Goal: Task Accomplishment & Management: Use online tool/utility

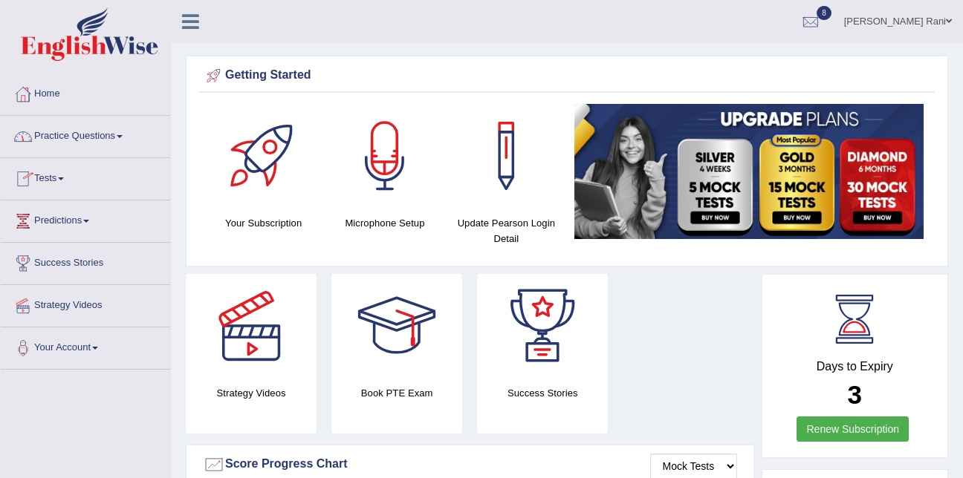
click at [48, 181] on link "Tests" at bounding box center [85, 176] width 169 height 37
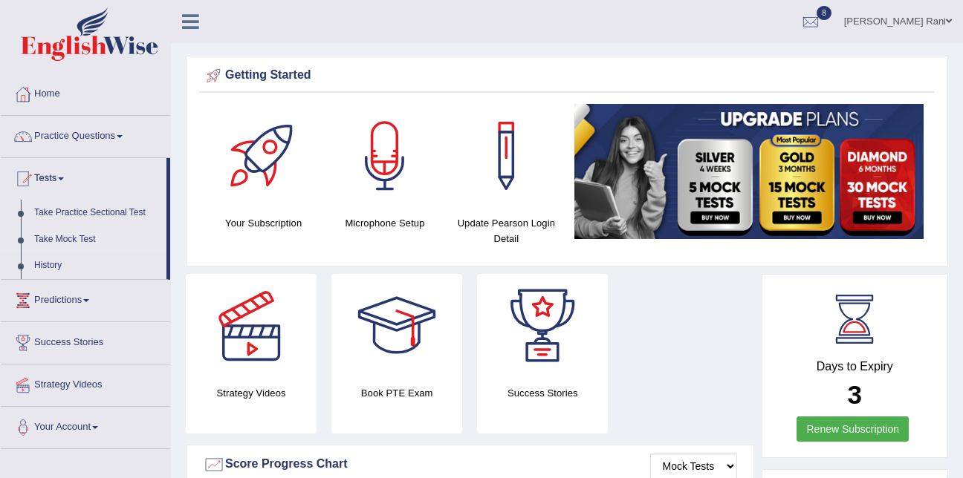
click at [62, 242] on link "Take Mock Test" at bounding box center [96, 240] width 139 height 27
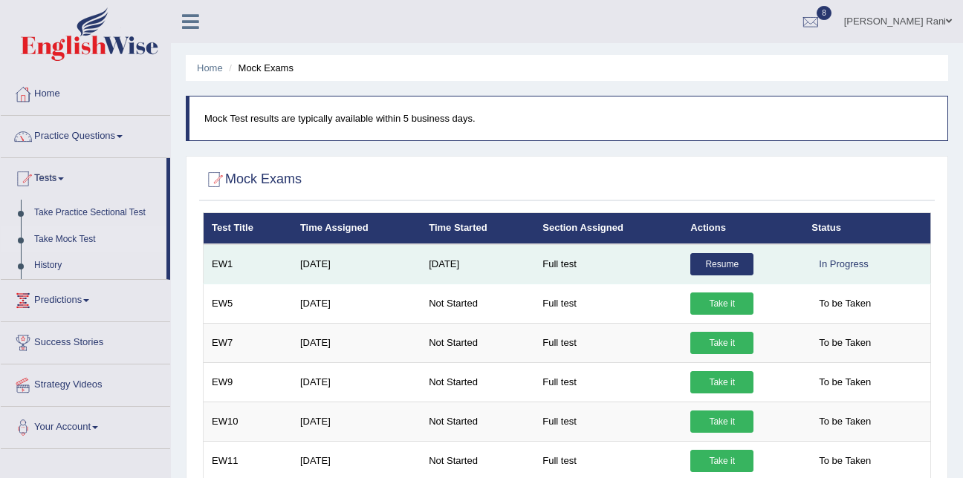
click at [710, 257] on link "Resume" at bounding box center [721, 264] width 63 height 22
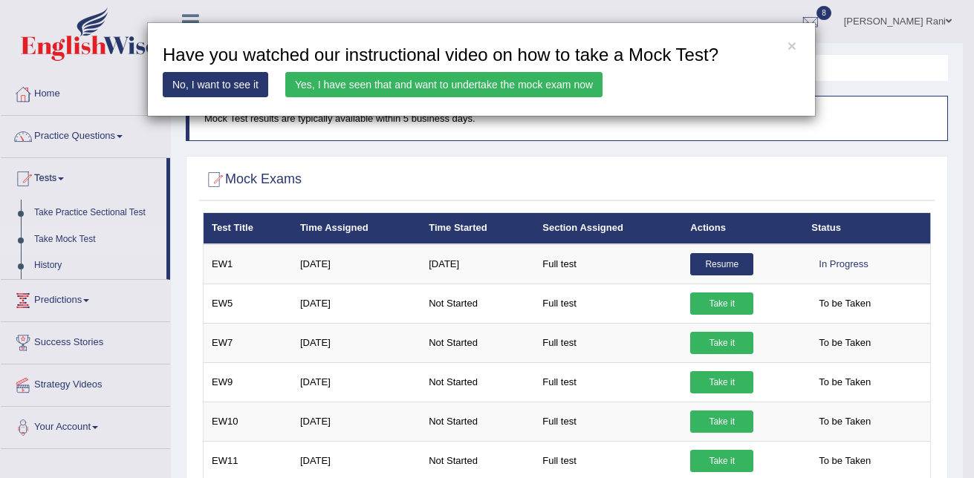
click at [566, 97] on link "Yes, I have seen that and want to undertake the mock exam now" at bounding box center [443, 84] width 317 height 25
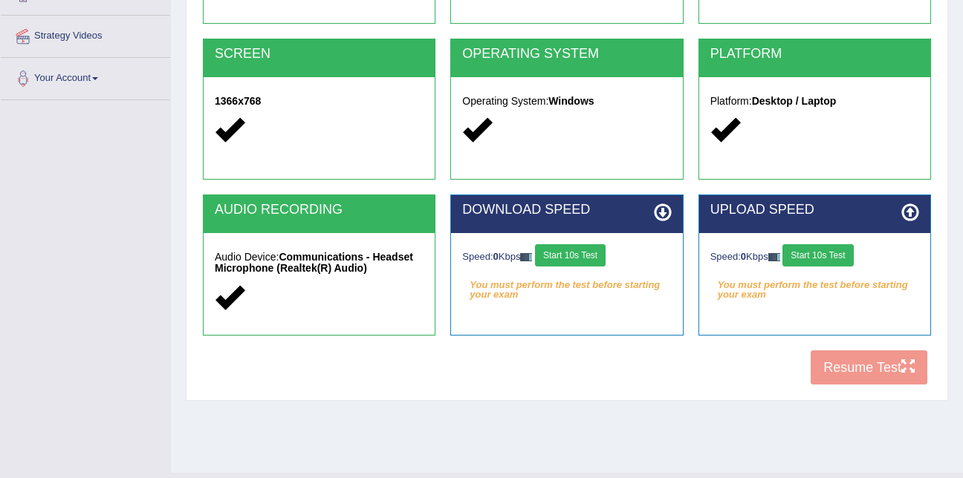
scroll to position [302, 0]
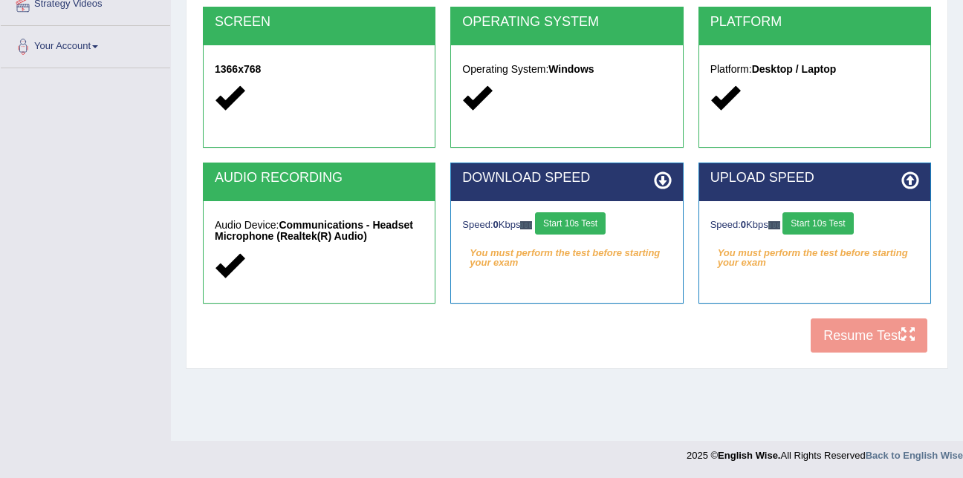
click at [583, 214] on button "Start 10s Test" at bounding box center [570, 223] width 71 height 22
click at [822, 232] on button "Start 10s Test" at bounding box center [817, 223] width 71 height 22
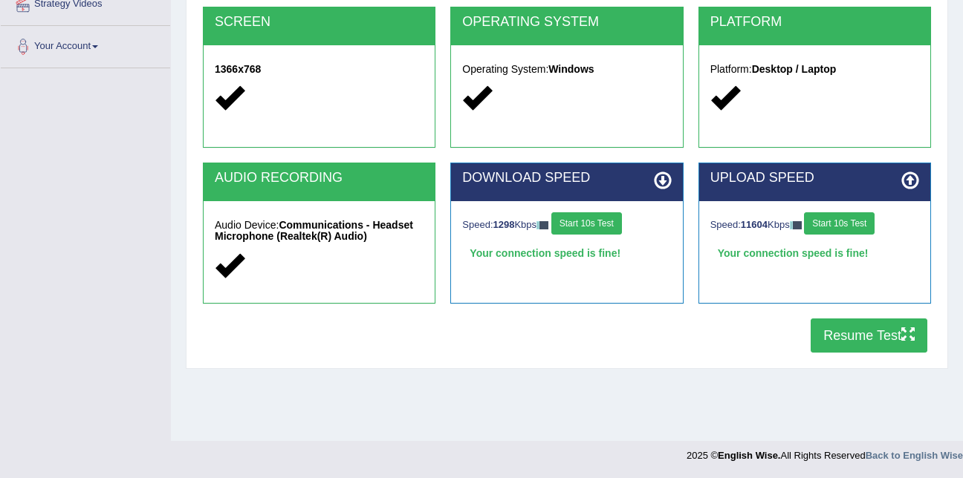
click at [862, 342] on button "Resume Test" at bounding box center [868, 336] width 117 height 34
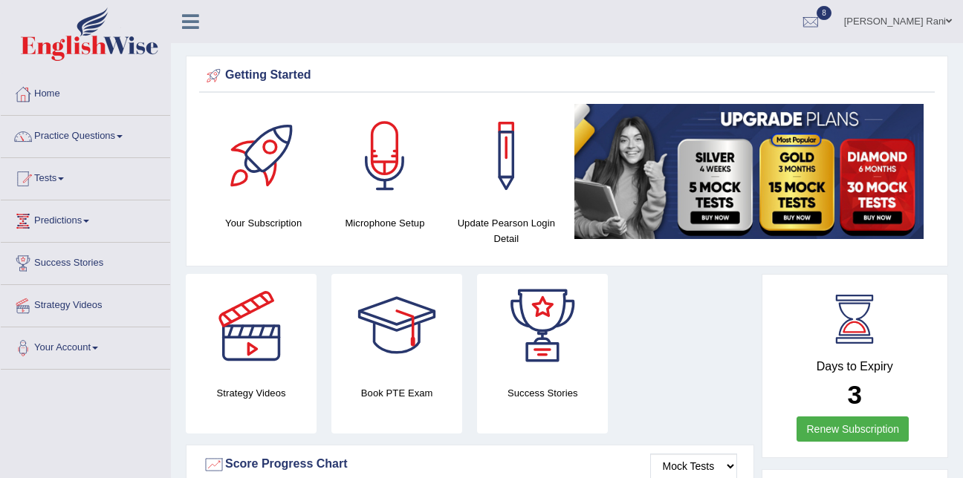
click at [50, 190] on link "Tests" at bounding box center [85, 176] width 169 height 37
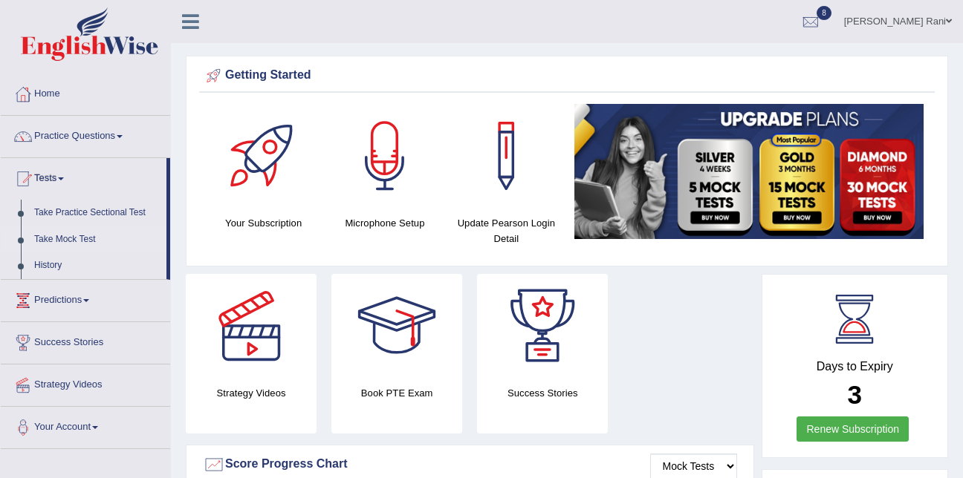
click at [72, 231] on link "Take Mock Test" at bounding box center [96, 240] width 139 height 27
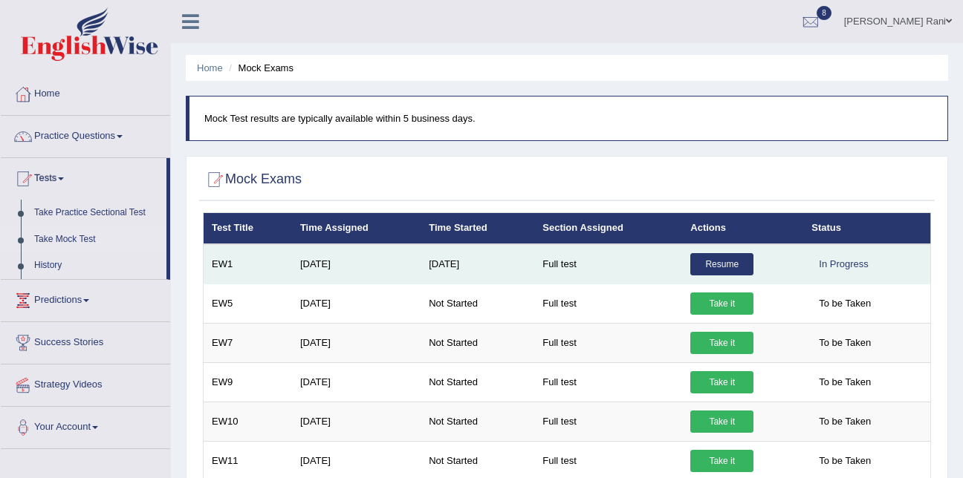
click at [715, 270] on link "Resume" at bounding box center [721, 264] width 63 height 22
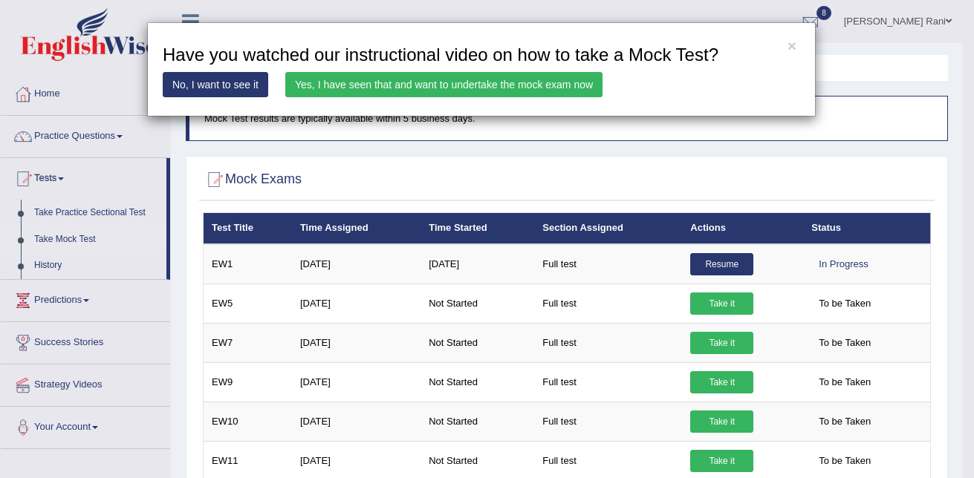
click at [531, 94] on link "Yes, I have seen that and want to undertake the mock exam now" at bounding box center [443, 84] width 317 height 25
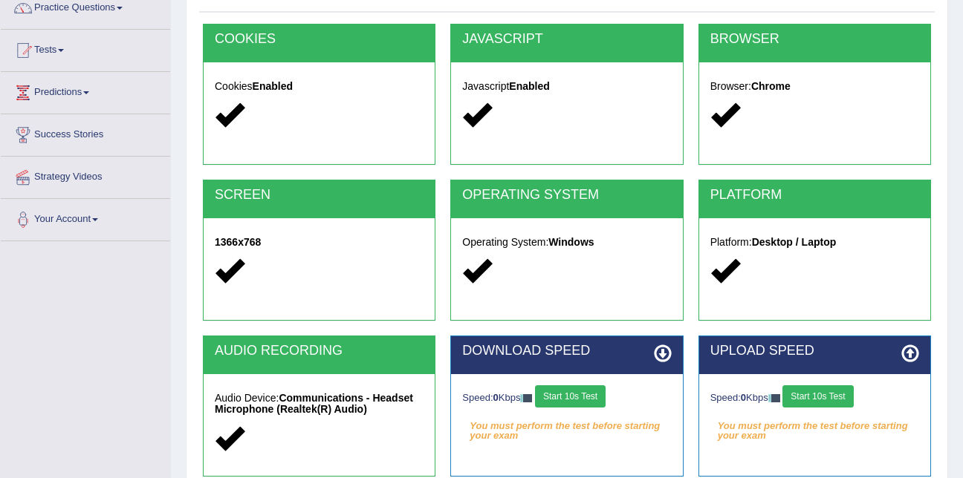
scroll to position [129, 0]
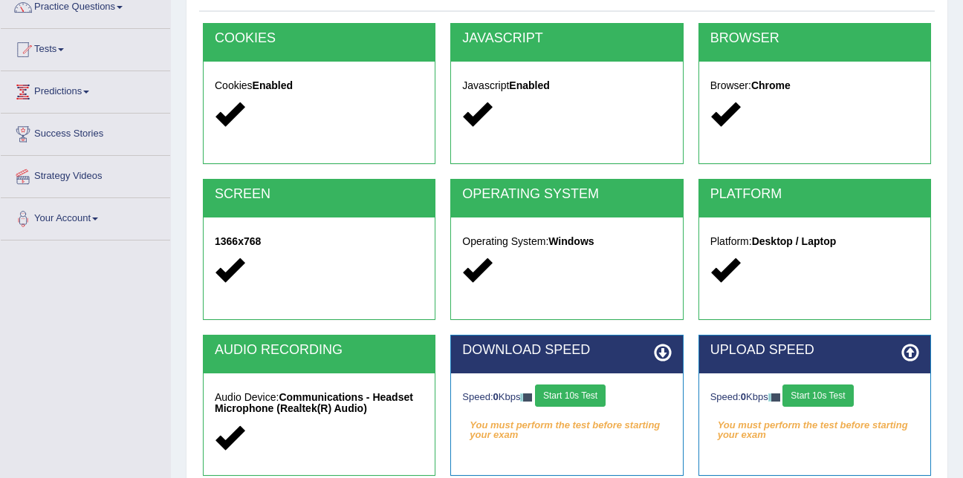
click at [76, 346] on div "Toggle navigation Home Practice Questions Speaking Practice Read Aloud Repeat S…" at bounding box center [481, 257] width 963 height 773
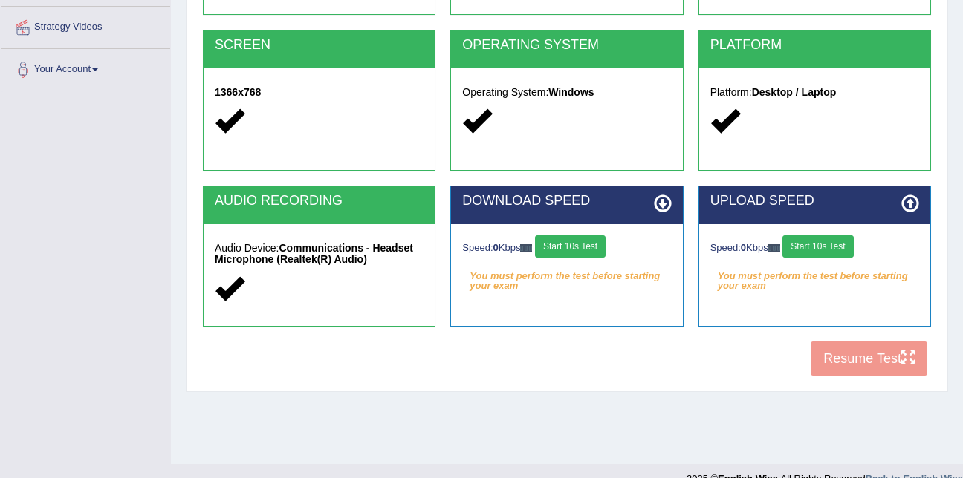
scroll to position [302, 0]
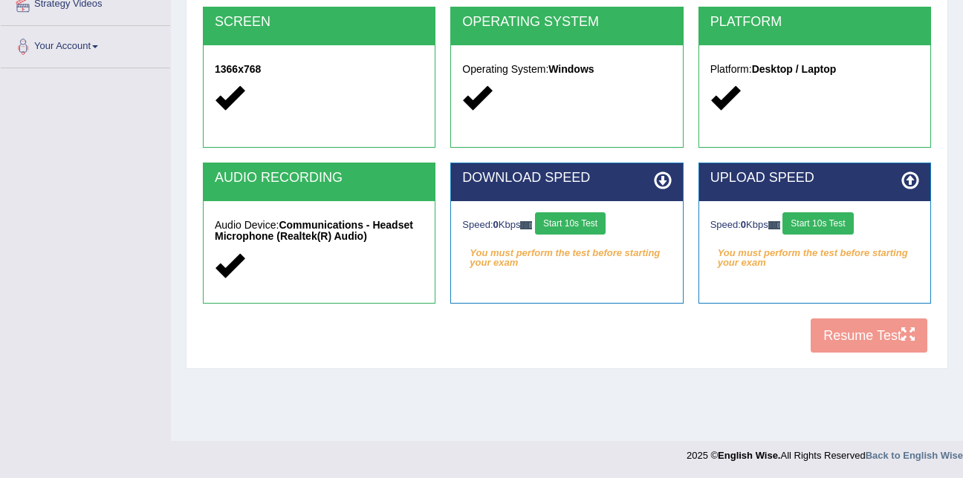
click at [588, 230] on button "Start 10s Test" at bounding box center [570, 223] width 71 height 22
click at [862, 230] on div "Speed: 0 Kbps Start 10s Test" at bounding box center [814, 225] width 209 height 26
click at [832, 230] on div "Speed: 0 Kbps Start 10s Test" at bounding box center [814, 225] width 209 height 26
click at [819, 256] on em "You must perform the test before starting your exam" at bounding box center [814, 253] width 209 height 22
click at [819, 215] on div "Speed: 0 Kbps Start 10s Test" at bounding box center [814, 225] width 209 height 26
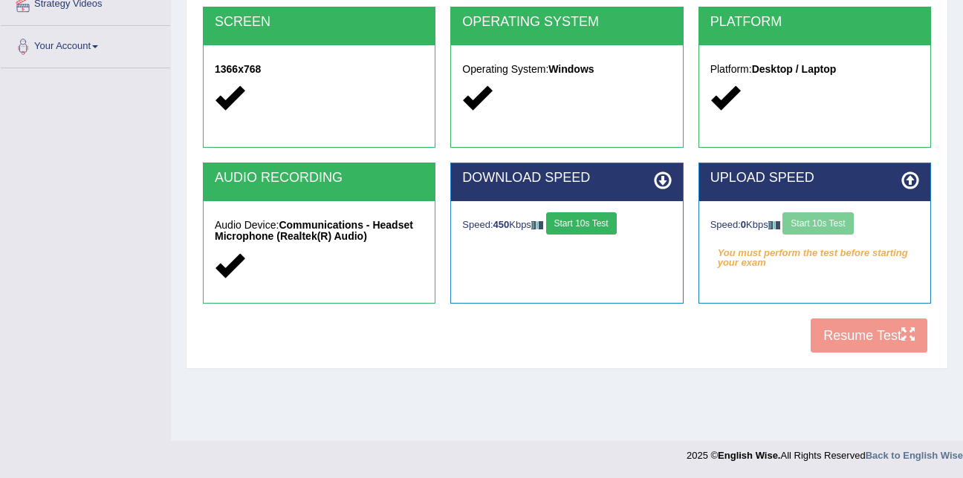
click at [817, 226] on div "Speed: 0 Kbps Start 10s Test" at bounding box center [814, 225] width 209 height 26
click at [817, 226] on button "Start 10s Test" at bounding box center [817, 223] width 71 height 22
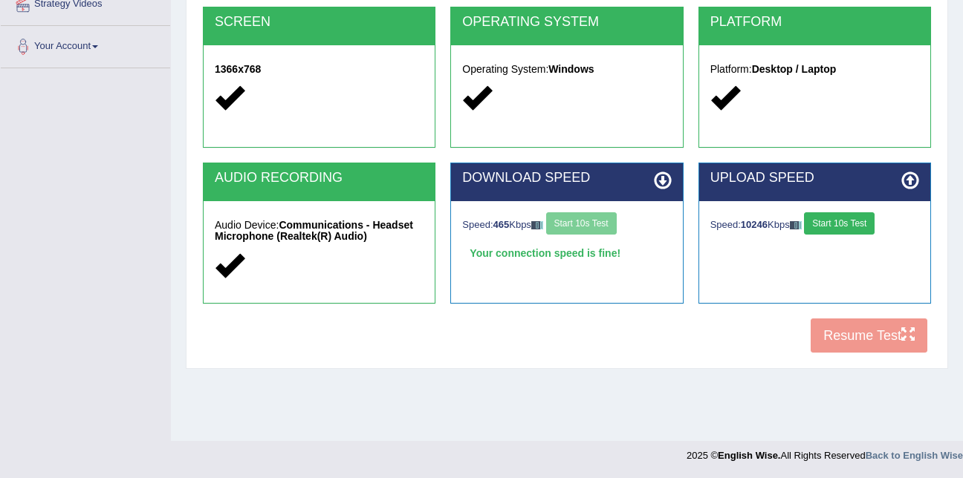
click at [818, 211] on div "Speed: 10246 Kbps Start 10s Test" at bounding box center [814, 227] width 231 height 52
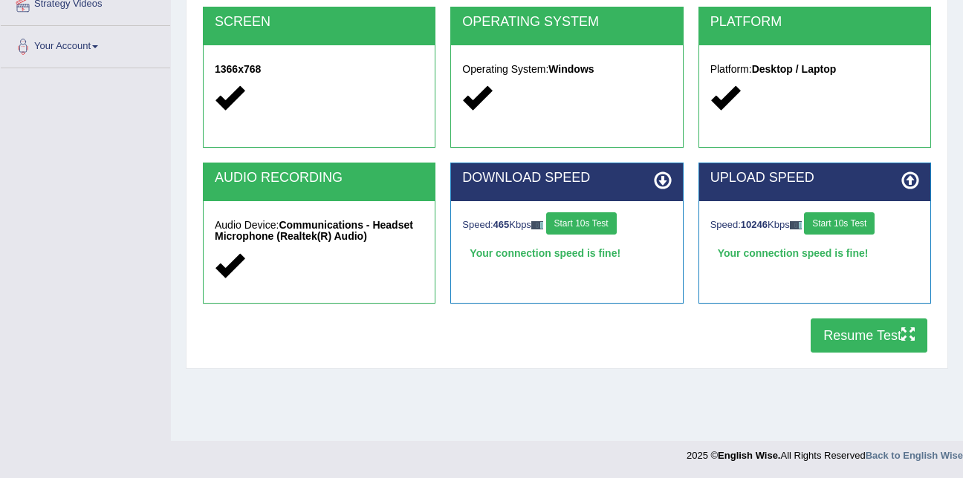
click at [853, 383] on div "Home Exams Exam Requirements System Requirements Test COOKIES Cookies Enabled J…" at bounding box center [567, 69] width 792 height 743
drag, startPoint x: 853, startPoint y: 383, endPoint x: 781, endPoint y: 322, distance: 94.4
click at [781, 322] on div "COOKIES Cookies Enabled JAVASCRIPT Javascript Enabled BROWSER Browser: Chrome S…" at bounding box center [566, 106] width 735 height 510
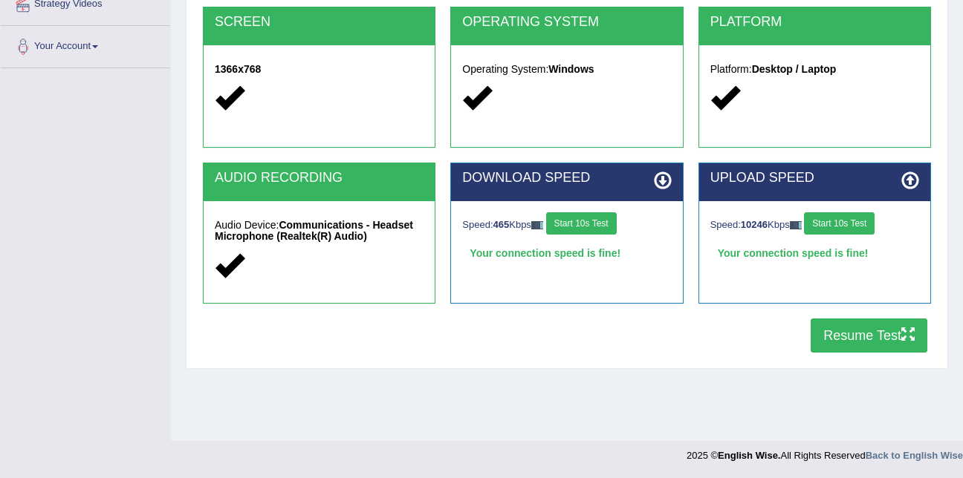
click at [844, 346] on button "Resume Test" at bounding box center [868, 336] width 117 height 34
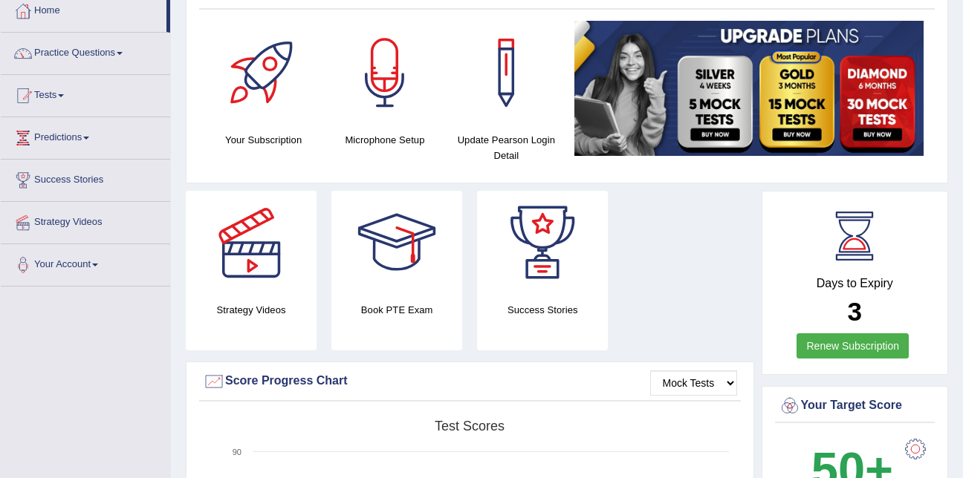
scroll to position [84, 0]
click at [71, 97] on link "Tests" at bounding box center [85, 92] width 169 height 37
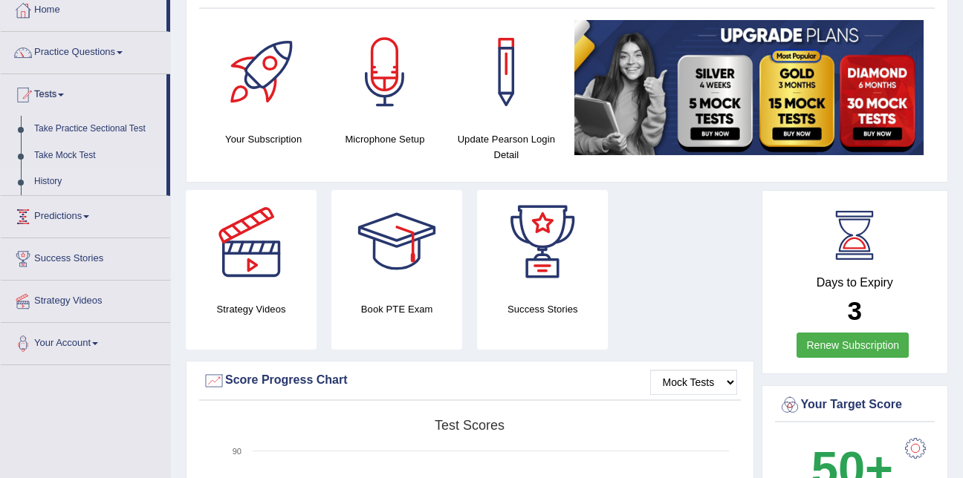
click at [45, 185] on link "History" at bounding box center [96, 182] width 139 height 27
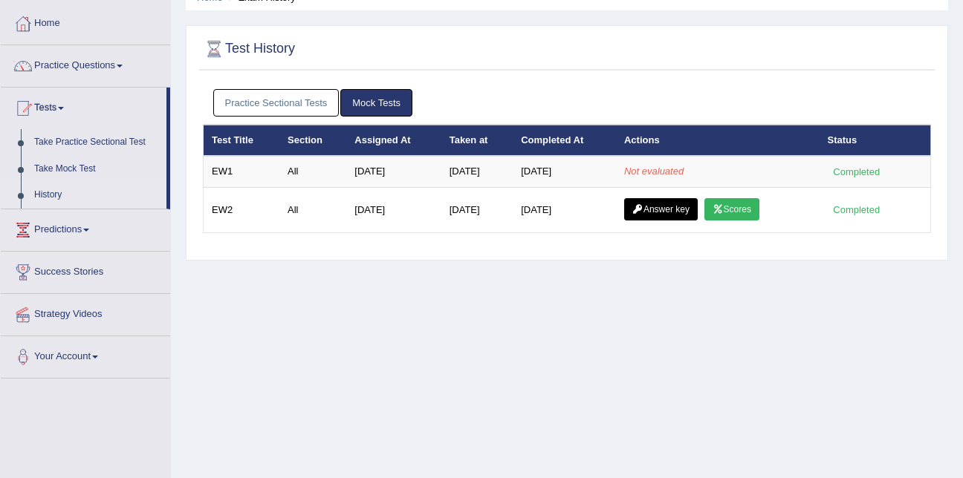
scroll to position [71, 0]
